Goal: Information Seeking & Learning: Find contact information

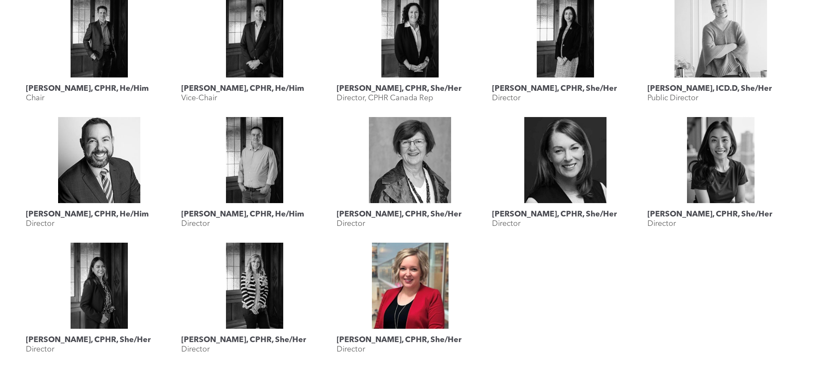
scroll to position [430, 0]
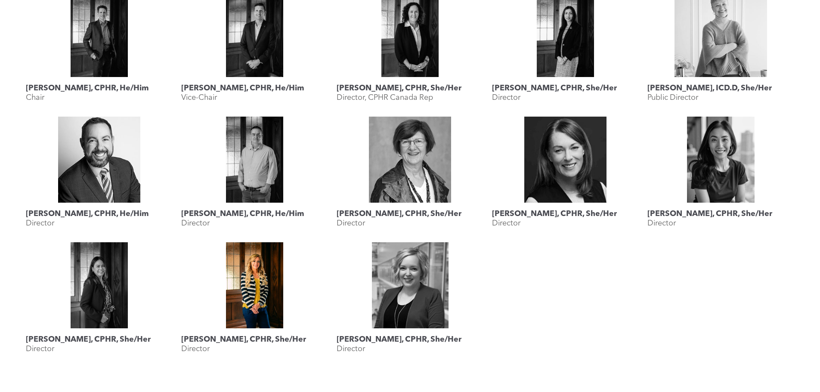
click at [246, 287] on link "Megan Vaughan, CPHR, She/Her" at bounding box center [254, 285] width 147 height 86
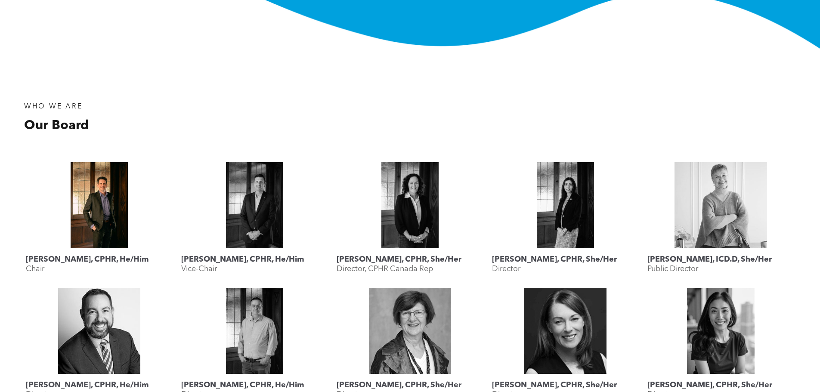
scroll to position [258, 0]
click at [92, 211] on link "Geordie MacPherson, CPHR, He/Him" at bounding box center [99, 206] width 147 height 86
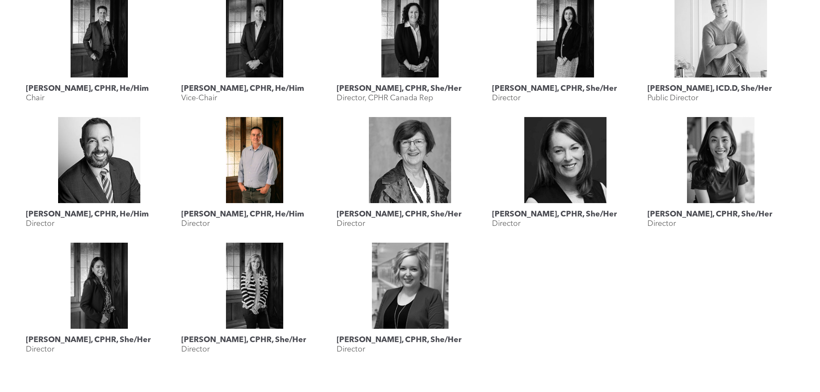
scroll to position [430, 0]
click at [259, 155] on link "Rob Dombowsky, CPHR, He/Him" at bounding box center [254, 160] width 147 height 86
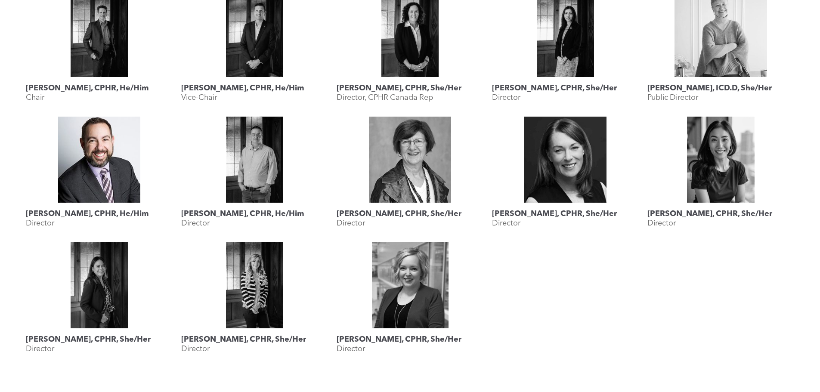
click at [105, 169] on link "Rob Caswell, CPHR, He/Him" at bounding box center [99, 160] width 147 height 86
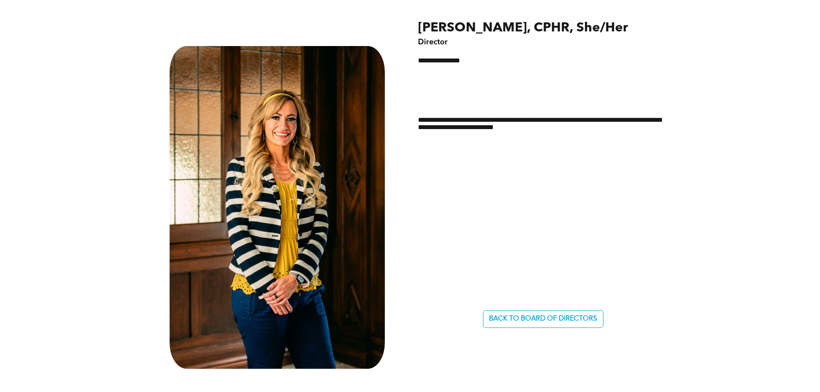
scroll to position [430, 0]
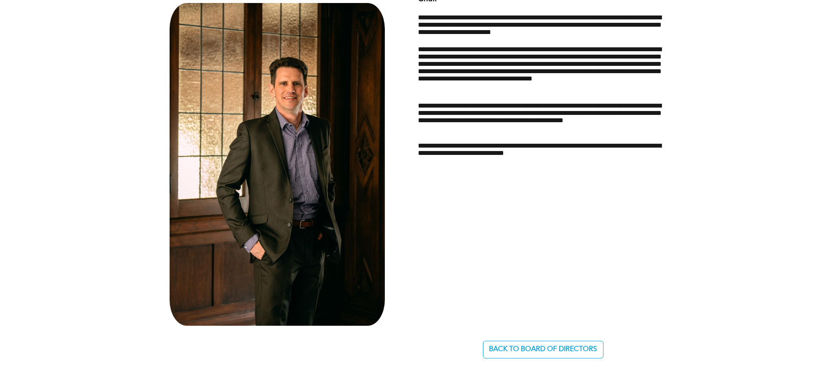
scroll to position [473, 0]
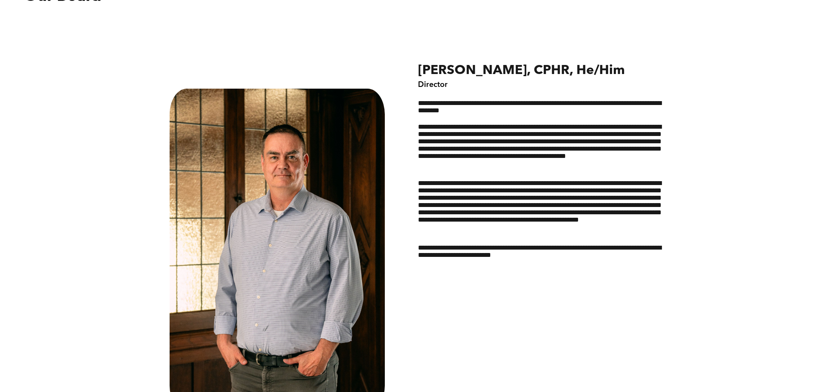
scroll to position [387, 0]
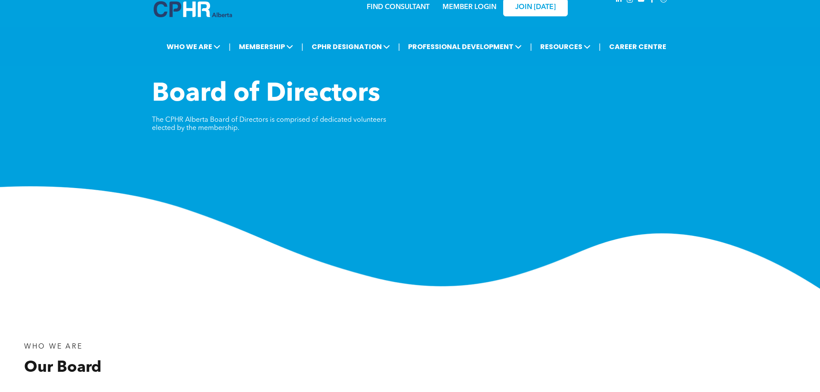
scroll to position [16, 0]
